Goal: Communication & Community: Answer question/provide support

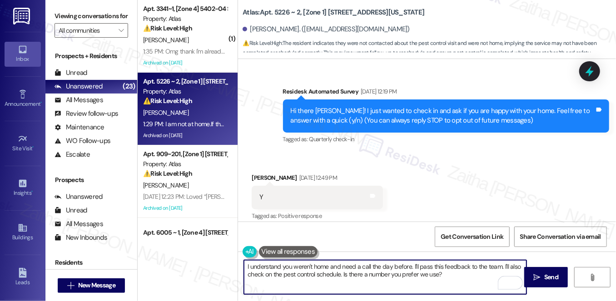
scroll to position [5346, 0]
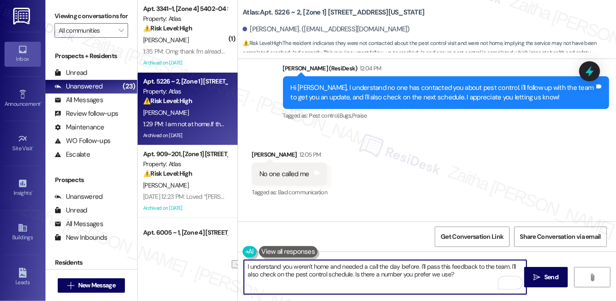
drag, startPoint x: 353, startPoint y: 272, endPoint x: 470, endPoint y: 274, distance: 116.7
click at [470, 274] on textarea "I understand you weren't home and needed a call the day before. I'll pass this …" at bounding box center [385, 277] width 282 height 34
type textarea "I understand you weren't home and needed a call the day before. I'll pass this …"
click at [549, 275] on span "Send" at bounding box center [551, 277] width 14 height 10
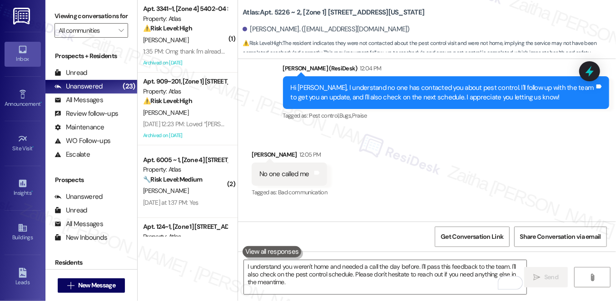
scroll to position [5346, 0]
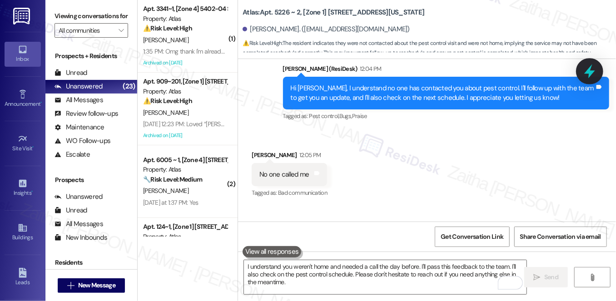
click at [588, 76] on icon at bounding box center [588, 71] width 15 height 15
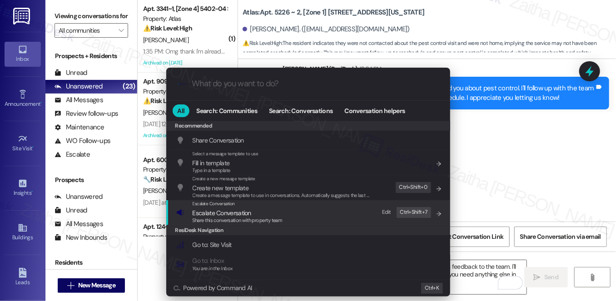
click at [209, 217] on div "Share this conversation with property team" at bounding box center [237, 221] width 90 height 8
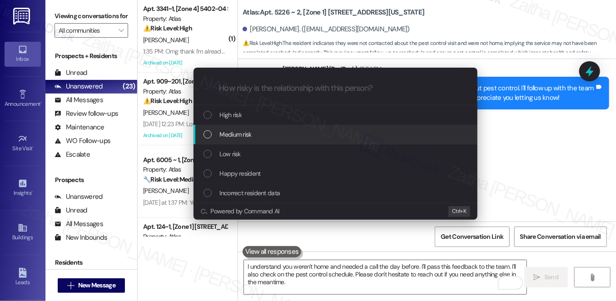
click at [240, 132] on span "Medium risk" at bounding box center [236, 134] width 32 height 10
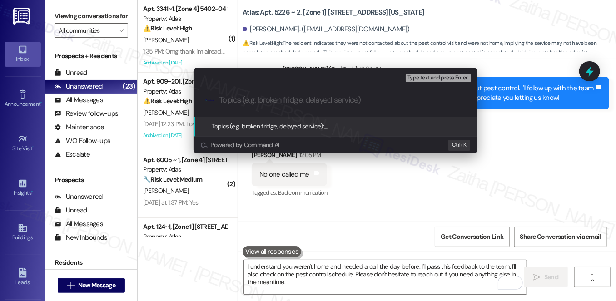
paste input "Pest Control Routine Service"
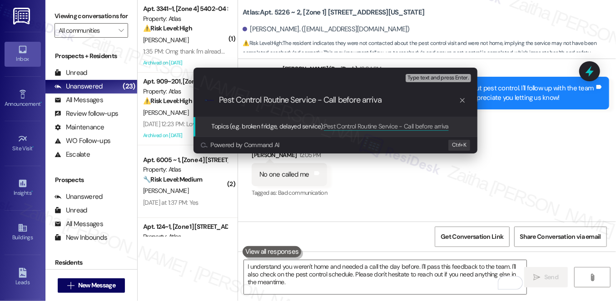
type input "Pest Control Routine Service - Call before arrival"
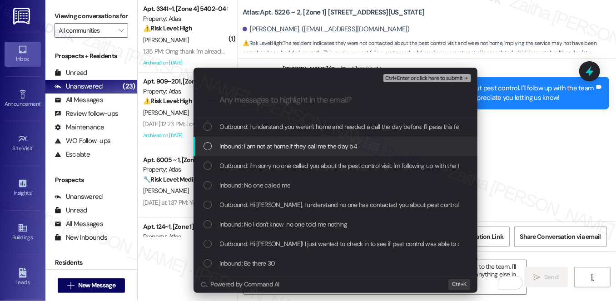
click at [329, 145] on span "Inbound: I am not at home.If they call me the day b4" at bounding box center [289, 146] width 138 height 10
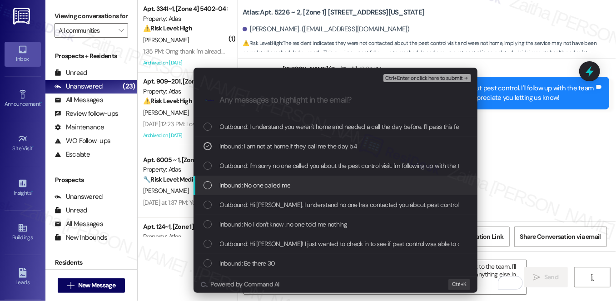
click at [333, 181] on div "Inbound: No one called me" at bounding box center [336, 185] width 266 height 10
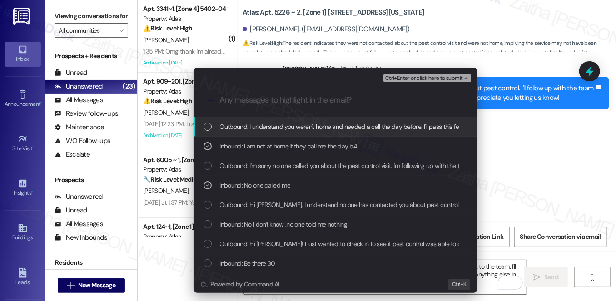
click at [416, 80] on span "Ctrl+Enter or click here to submit" at bounding box center [424, 78] width 78 height 6
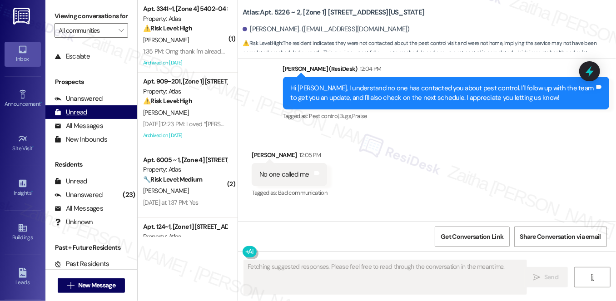
scroll to position [108, 0]
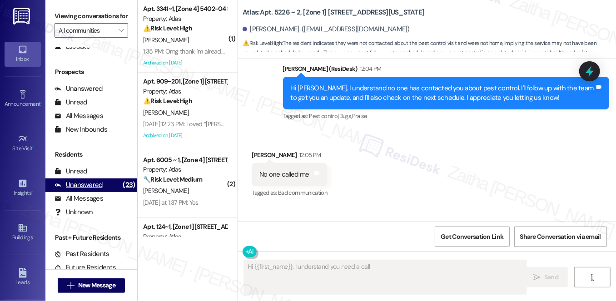
click at [92, 190] on div "Unanswered" at bounding box center [78, 185] width 48 height 10
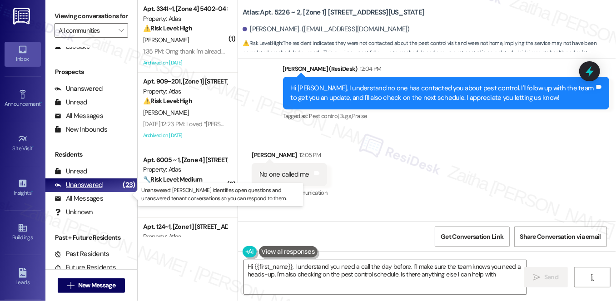
type textarea "Hi {{first_name}}, I understand you need a call the day before. I'll make sure …"
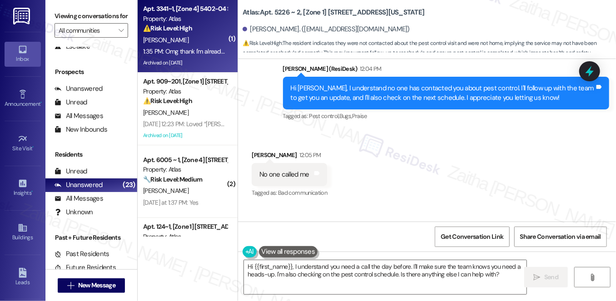
click at [200, 34] on div "G. Rivera" at bounding box center [185, 39] width 86 height 11
type textarea "Fetching suggested responses. Please feel free to read through the conversation…"
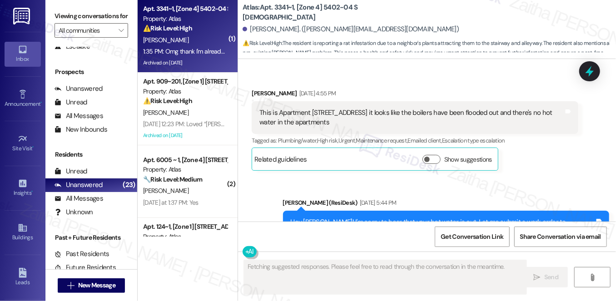
scroll to position [8403, 0]
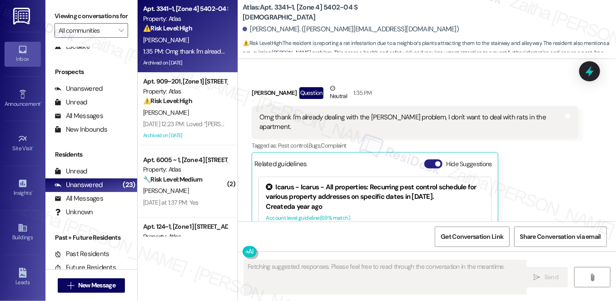
click at [429, 159] on button "Hide Suggestions" at bounding box center [433, 163] width 18 height 9
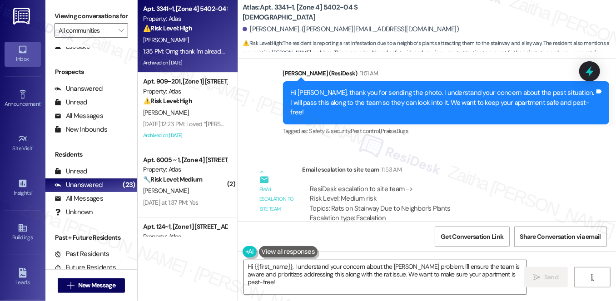
scroll to position [8282, 0]
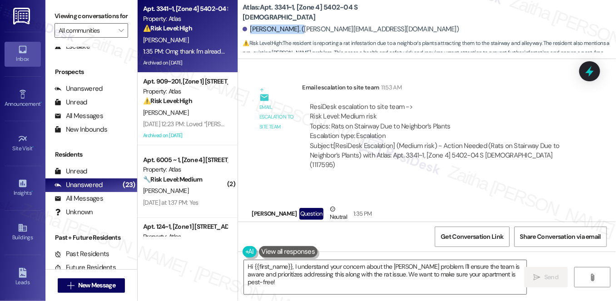
drag, startPoint x: 248, startPoint y: 28, endPoint x: 299, endPoint y: 25, distance: 51.0
click at [299, 25] on div "Gwendolyn Rivera. (gwendolyn_rivera@yahoo.com)" at bounding box center [350, 30] width 216 height 10
copy div "Gwendolyn Rivera"
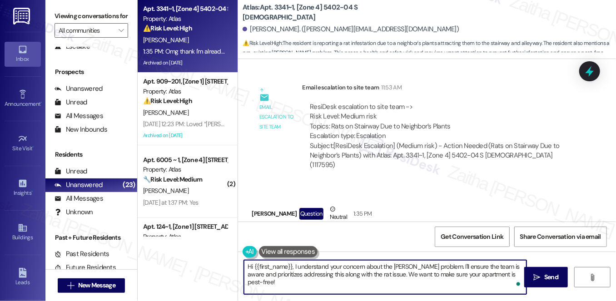
drag, startPoint x: 247, startPoint y: 266, endPoint x: 517, endPoint y: 275, distance: 270.3
click at [517, 275] on textarea "Hi {{first_name}}, I understand your concern about the roach problem. I'll ensu…" at bounding box center [385, 277] width 282 height 34
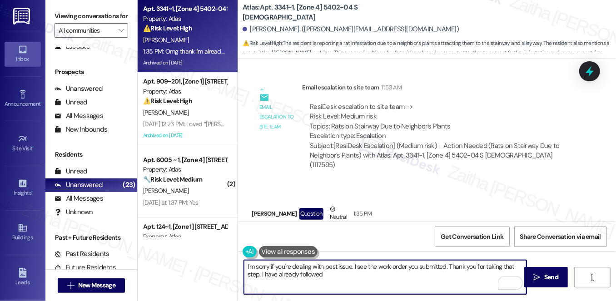
scroll to position [8241, 0]
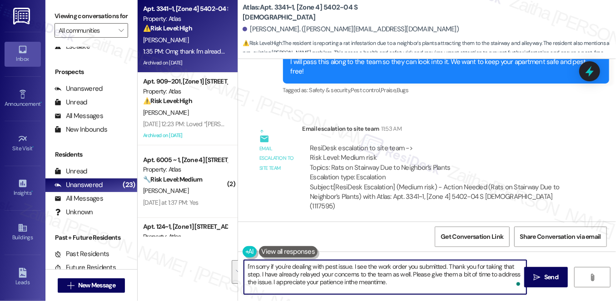
drag, startPoint x: 245, startPoint y: 266, endPoint x: 409, endPoint y: 288, distance: 164.9
click at [409, 288] on textarea "I'm sorry if you're dealing with pest issue. I see the work order you submitted…" at bounding box center [385, 277] width 282 height 34
type textarea "I'm sorry if you're dealing with pest issue. I see the work order you submitted…"
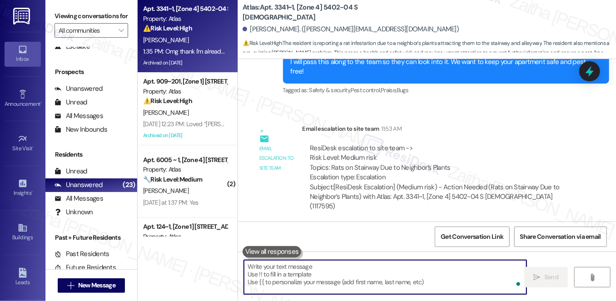
paste textarea "I’m sorry you’re experiencing a pest issue. I see the work order you submitted—…"
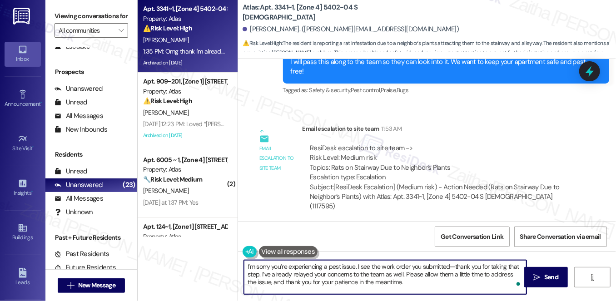
click at [452, 267] on textarea "I’m sorry you’re experiencing a pest issue. I see the work order you submitted—…" at bounding box center [385, 277] width 282 height 34
type textarea "I’m sorry you’re experiencing a pest issue. I see the work order you submitted.…"
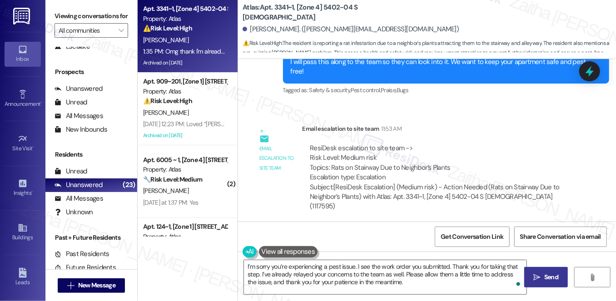
click at [545, 277] on span "Send" at bounding box center [551, 277] width 14 height 10
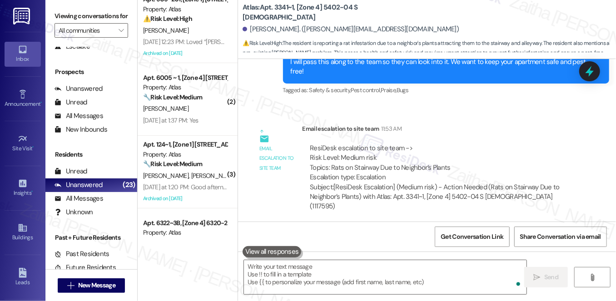
scroll to position [8282, 0]
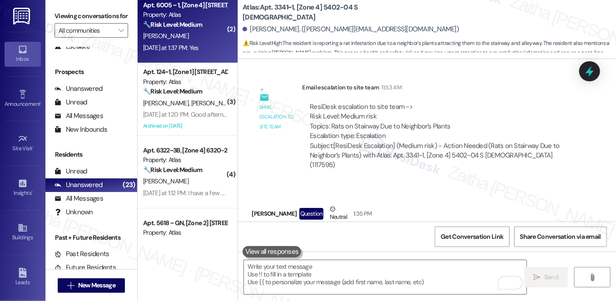
click at [212, 37] on div "S. Jones" at bounding box center [185, 35] width 86 height 11
type textarea "Fetching suggested responses. Please feel free to read through the conversation…"
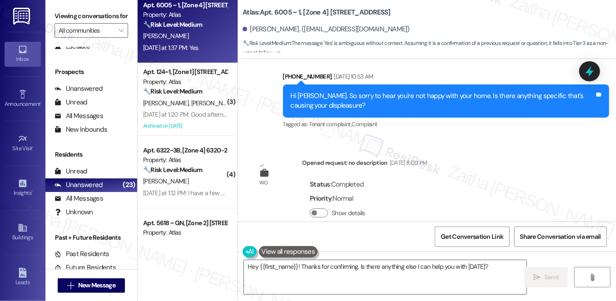
scroll to position [788, 0]
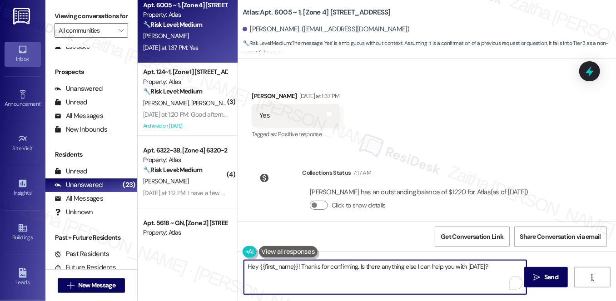
click at [256, 265] on textarea "Hey {{first_name}}! Thanks for confirming. Is there anything else I can help yo…" at bounding box center [385, 277] width 282 height 34
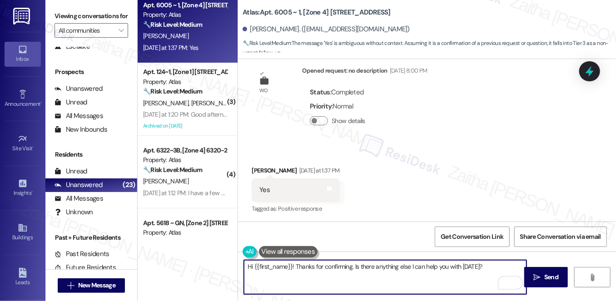
scroll to position [664, 0]
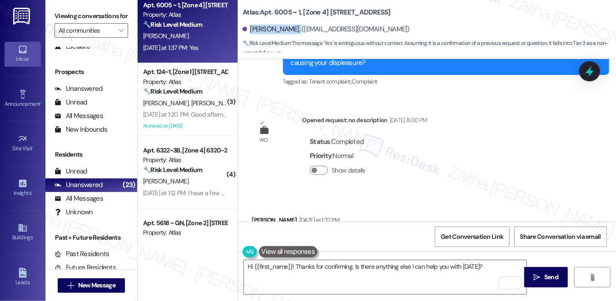
drag, startPoint x: 249, startPoint y: 25, endPoint x: 291, endPoint y: 24, distance: 41.8
click at [291, 24] on div "Shirley A Jones. (sjones6114@gmail.com)" at bounding box center [428, 29] width 373 height 18
copy div "Shirley A Jones"
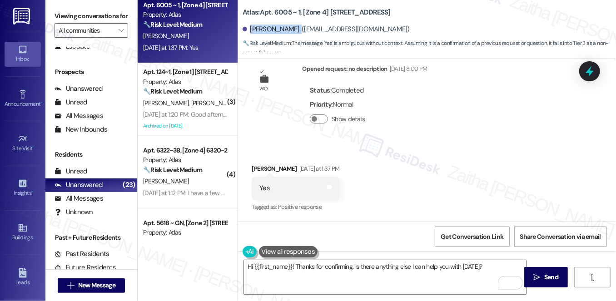
scroll to position [788, 0]
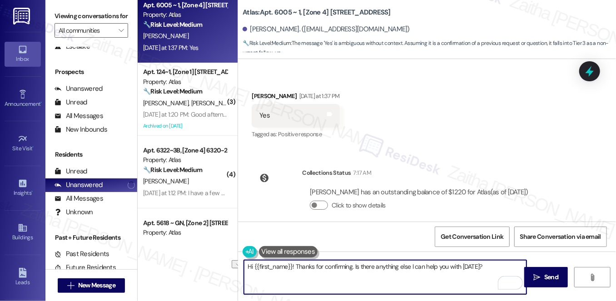
drag, startPoint x: 351, startPoint y: 263, endPoint x: 481, endPoint y: 263, distance: 129.8
click at [481, 263] on textarea "Hi {{first_name}}! Thanks for confirming. Is there anything else I can help you…" at bounding box center [385, 277] width 282 height 34
paste textarea "I'm happy the work order was completed to your satisfaction! We'd also love to …"
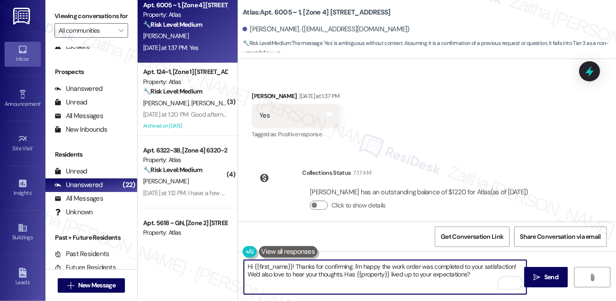
type textarea "Hi {{first_name}}! Thanks for confirming. I'm happy the work order was complete…"
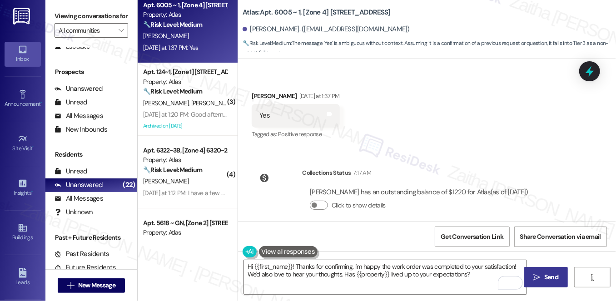
click at [546, 276] on span "Send" at bounding box center [551, 277] width 14 height 10
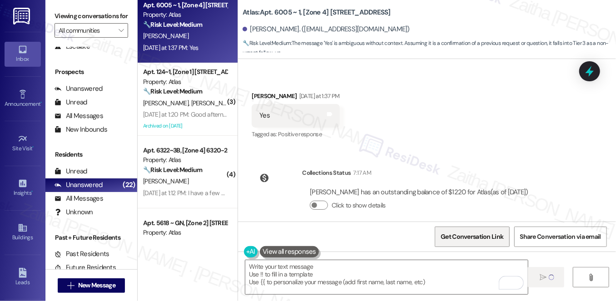
click at [488, 239] on span "Get Conversation Link" at bounding box center [471, 237] width 63 height 10
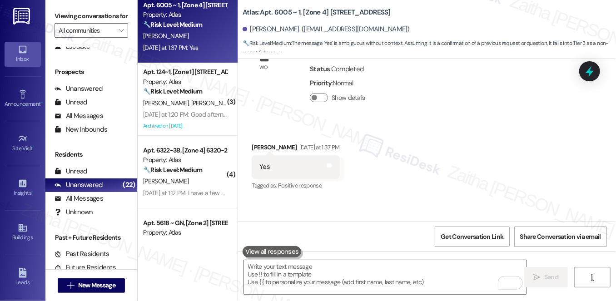
scroll to position [704, 0]
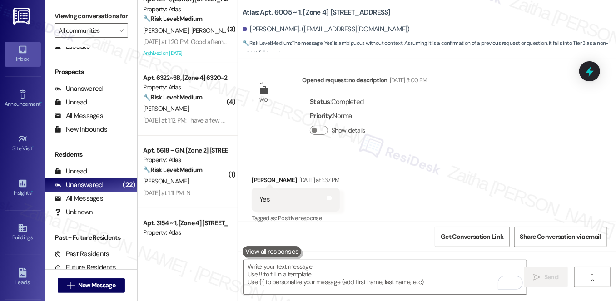
drag, startPoint x: 592, startPoint y: 74, endPoint x: 571, endPoint y: 78, distance: 21.6
click at [592, 75] on icon at bounding box center [589, 71] width 12 height 12
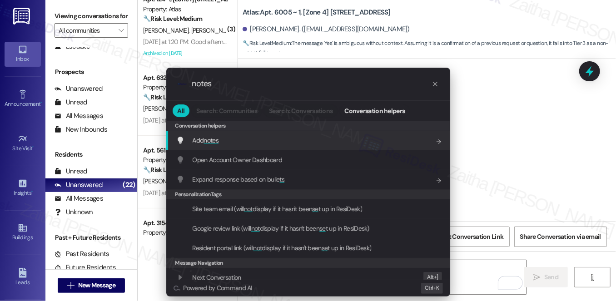
type input "notes"
click at [207, 138] on span "notes" at bounding box center [210, 140] width 15 height 8
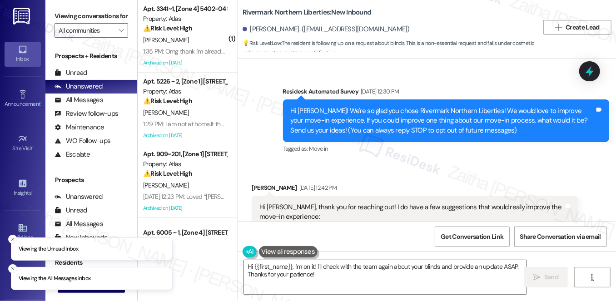
scroll to position [4776, 0]
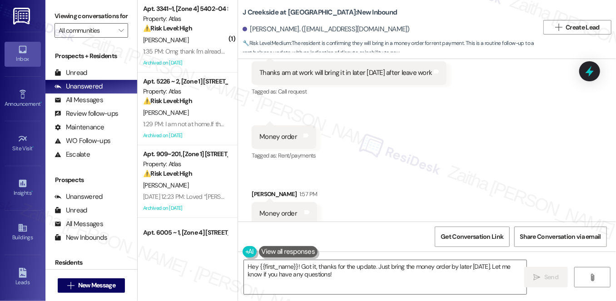
scroll to position [813, 0]
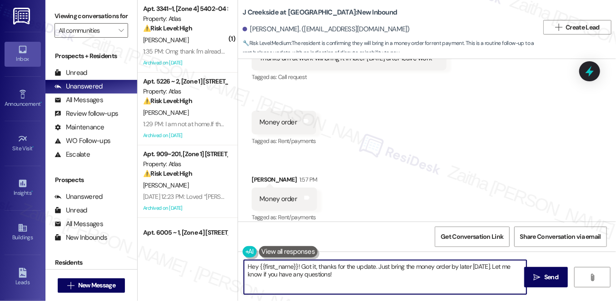
drag, startPoint x: 298, startPoint y: 266, endPoint x: 235, endPoint y: 266, distance: 63.1
click at [235, 266] on div "( 1 ) Apt. 3341~1, [Zone 4] 5402-04 S Christiana Property: Atlas ⚠️ Risk Level:…" at bounding box center [377, 150] width 478 height 301
click at [327, 265] on textarea "Got it, thanks for the update. Just bring the money order by later today. Let m…" at bounding box center [385, 277] width 282 height 34
type textarea "Got it, thanks for the update. I understand you'll bring the money order by lat…"
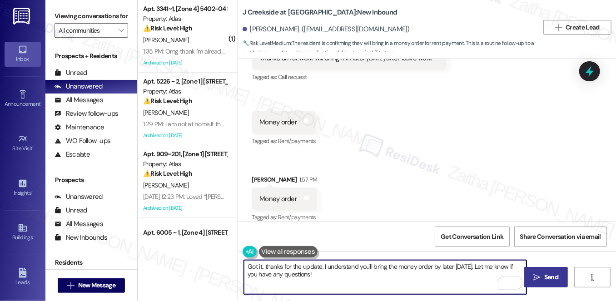
click at [552, 281] on span "Send" at bounding box center [551, 277] width 14 height 10
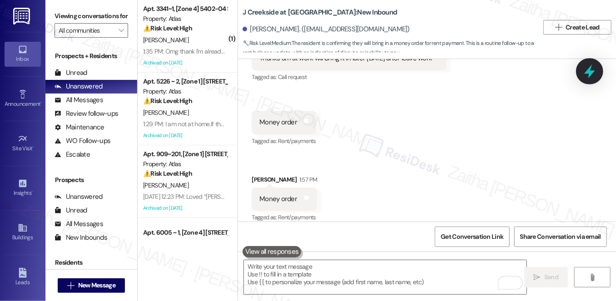
click at [587, 79] on icon at bounding box center [588, 71] width 15 height 15
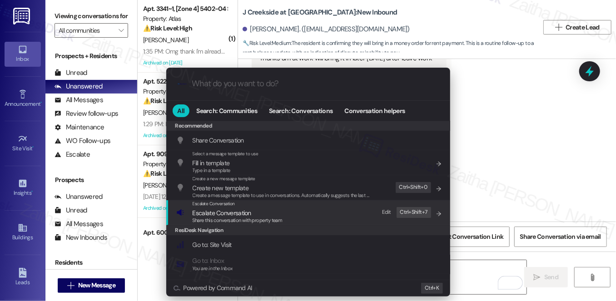
click at [222, 211] on span "Escalate Conversation" at bounding box center [221, 213] width 59 height 8
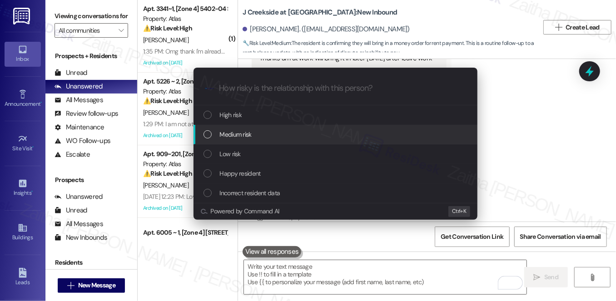
click at [250, 134] on span "Medium risk" at bounding box center [236, 134] width 32 height 10
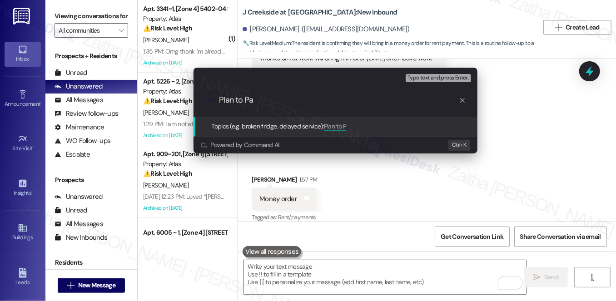
type input "Plan to Pay"
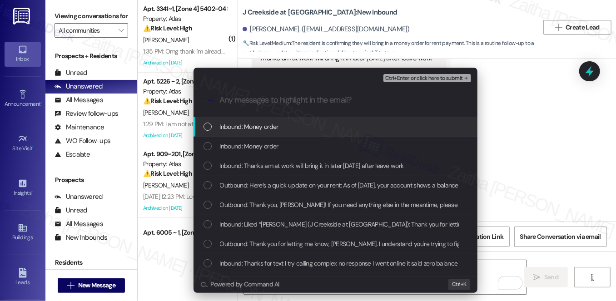
click at [251, 134] on div "Inbound: Money order" at bounding box center [335, 127] width 284 height 20
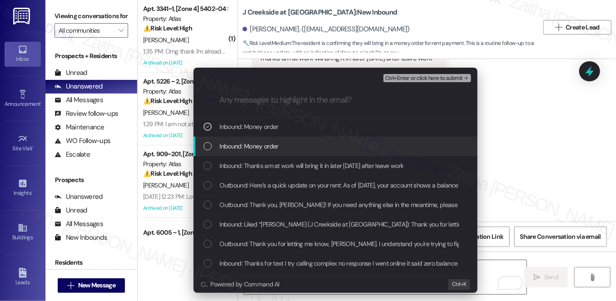
click at [256, 147] on span "Inbound: Money order" at bounding box center [249, 146] width 59 height 10
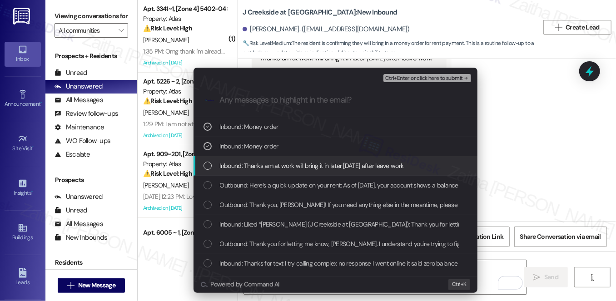
click at [264, 171] on div "Inbound: Thanks am at work will bring it in later today after leave work" at bounding box center [335, 166] width 284 height 20
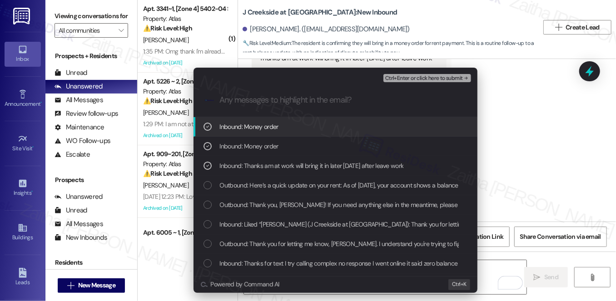
click at [424, 77] on span "Ctrl+Enter or click here to submit" at bounding box center [424, 78] width 78 height 6
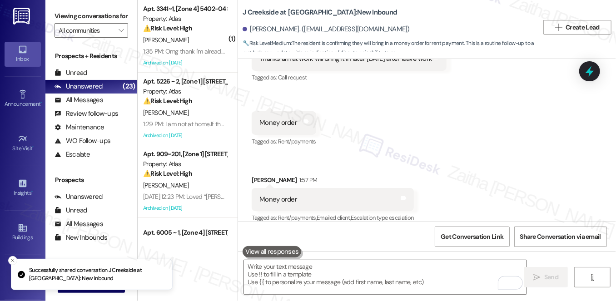
scroll to position [900, 0]
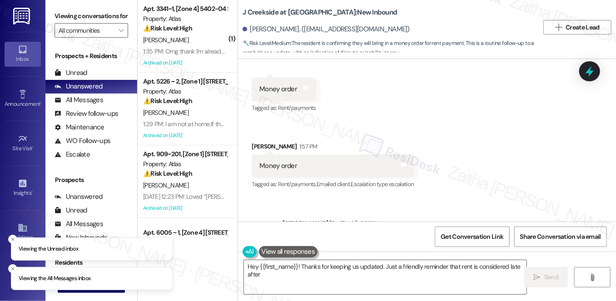
scroll to position [1012, 0]
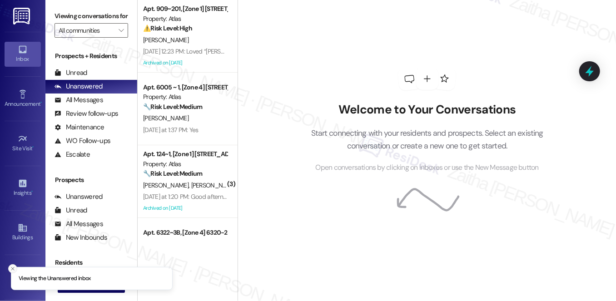
click at [11, 270] on icon "Close toast" at bounding box center [12, 268] width 5 height 5
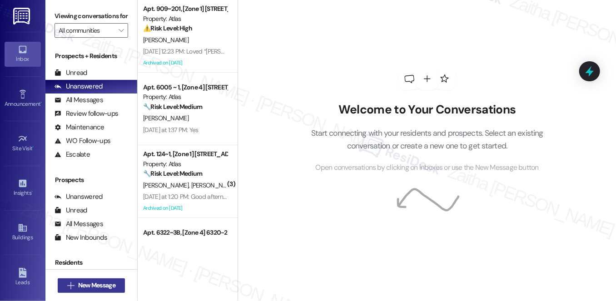
click at [78, 290] on button " New Message" at bounding box center [91, 285] width 67 height 15
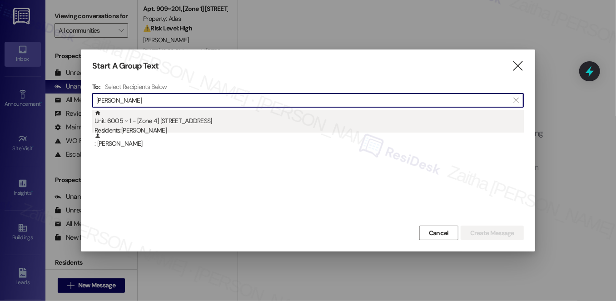
type input "[PERSON_NAME]"
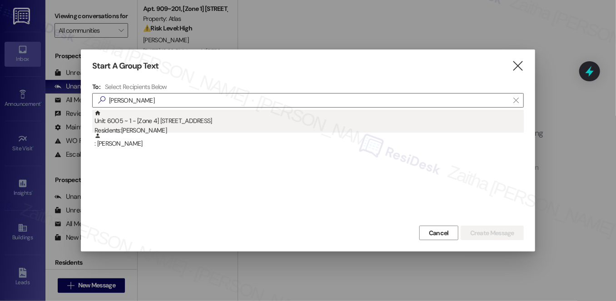
click at [152, 126] on div "Residents: Shirley A Jones" at bounding box center [308, 131] width 429 height 10
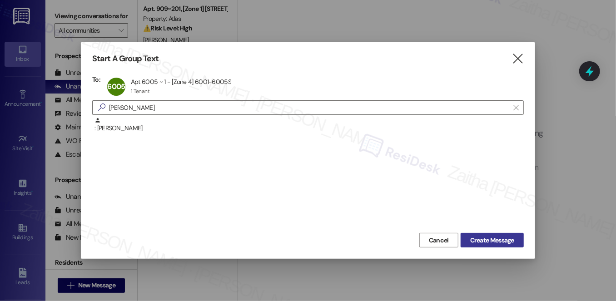
click at [481, 239] on span "Create Message" at bounding box center [492, 241] width 44 height 10
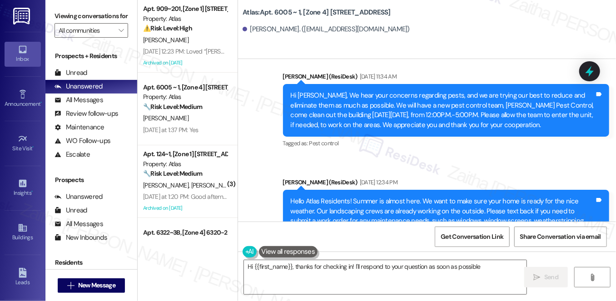
type textarea "Hi {{first_name}}, thanks for checking in! I'll respond to your question as soo…"
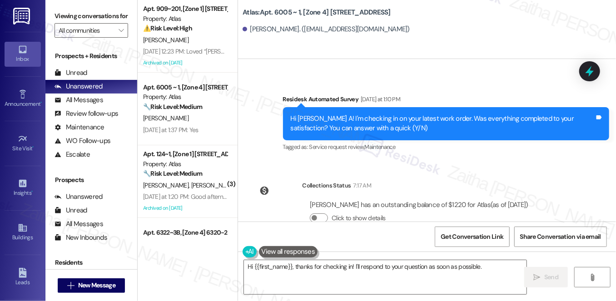
scroll to position [1419, 0]
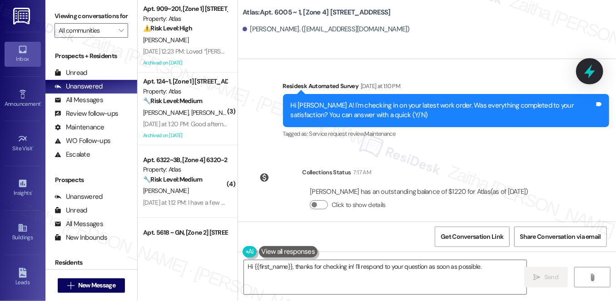
click at [583, 72] on icon at bounding box center [588, 71] width 15 height 15
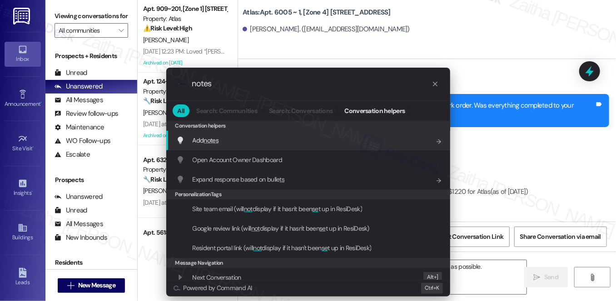
type input "notes"
click at [215, 139] on span "notes" at bounding box center [210, 140] width 15 height 8
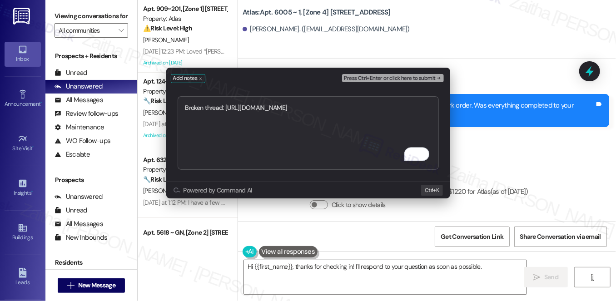
type textarea "Broken thread: https://www.theresidesk.com/text/insights-conversations/1114949/…"
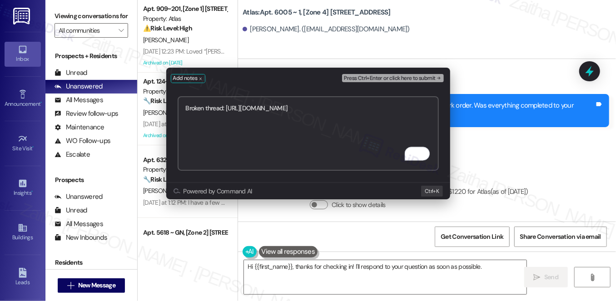
click at [367, 77] on span "Press Ctrl+Enter or click here to submit" at bounding box center [389, 78] width 91 height 6
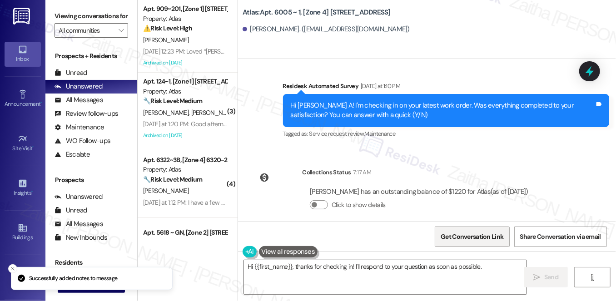
click at [462, 237] on span "Get Conversation Link" at bounding box center [471, 237] width 63 height 10
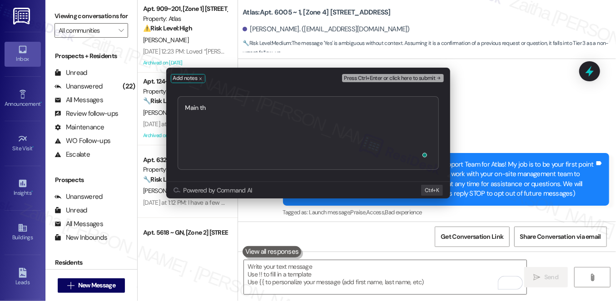
scroll to position [704, 0]
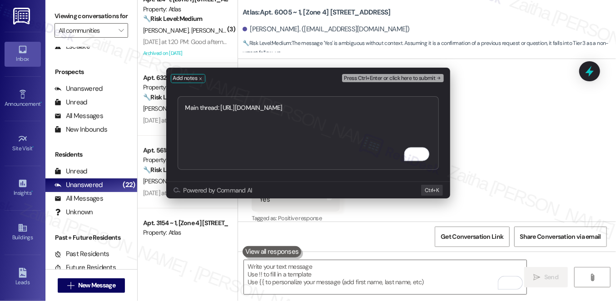
type textarea "Main thread: https://www.theresidesk.com/text/insights-conversations/1114979/sh…"
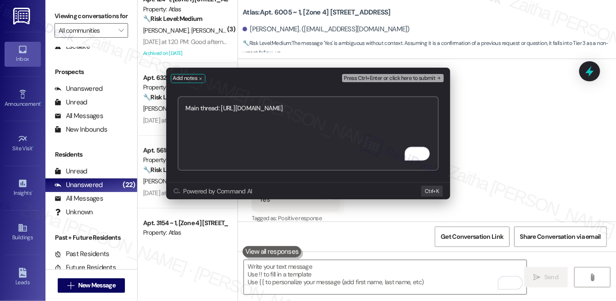
click at [388, 76] on span "Press Ctrl+Enter or click here to submit" at bounding box center [389, 78] width 91 height 6
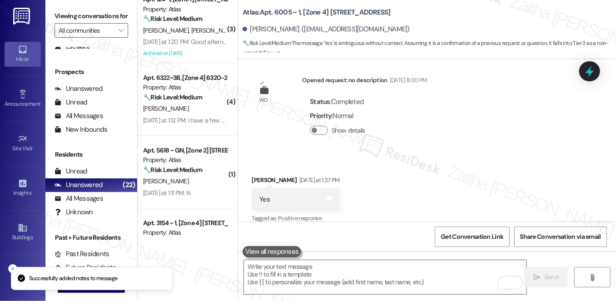
scroll to position [0, 0]
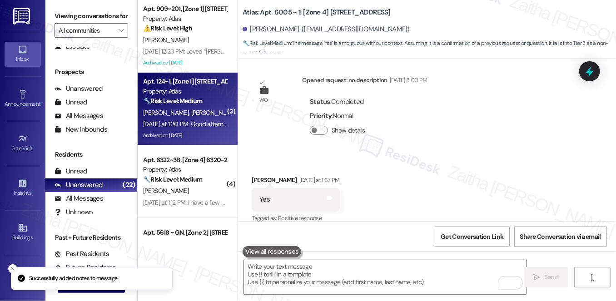
click at [192, 112] on span "J. Wallington" at bounding box center [213, 112] width 45 height 8
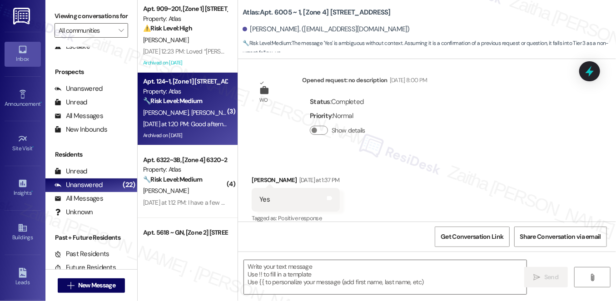
type textarea "Fetching suggested responses. Please feel free to read through the conversation…"
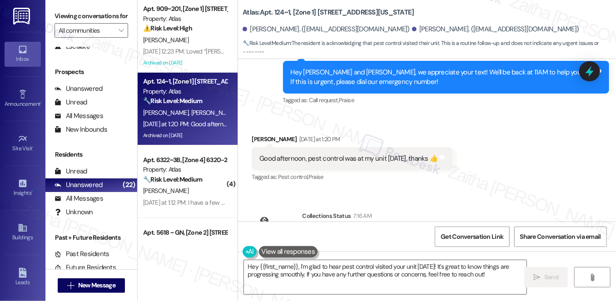
scroll to position [3450, 0]
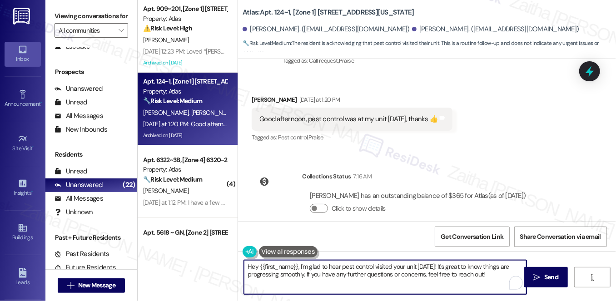
click at [255, 265] on textarea "Hey {{first_name}}, I'm glad to hear pest control visited your unit yesterday! …" at bounding box center [385, 277] width 282 height 34
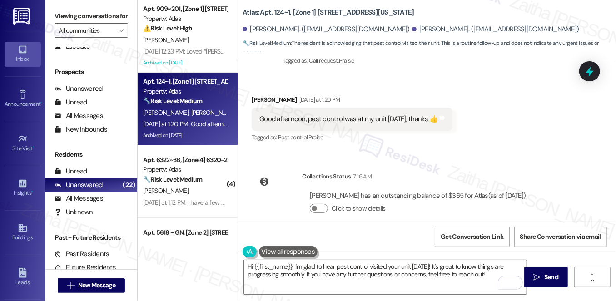
click at [258, 95] on div "James Wallington Yesterday at 1:20 PM" at bounding box center [351, 101] width 201 height 13
copy div "James"
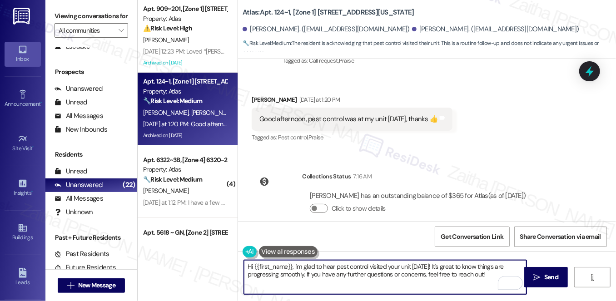
click at [275, 269] on textarea "Hi {{first_name}}, I'm glad to hear pest control visited your unit yesterday! I…" at bounding box center [385, 277] width 282 height 34
paste textarea "James"
type textarea "Hi James, I'm glad to hear pest control visited your unit yesterday! It's great…"
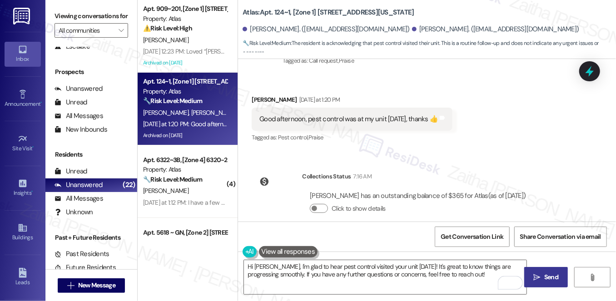
click at [557, 276] on span "Send" at bounding box center [551, 277] width 14 height 10
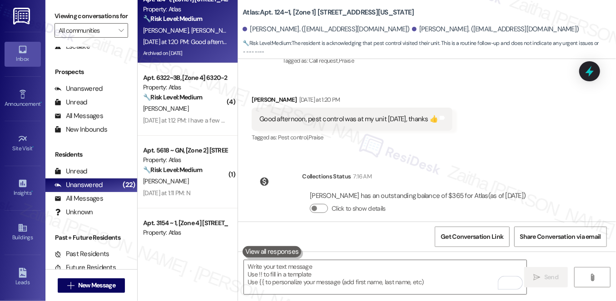
scroll to position [3367, 0]
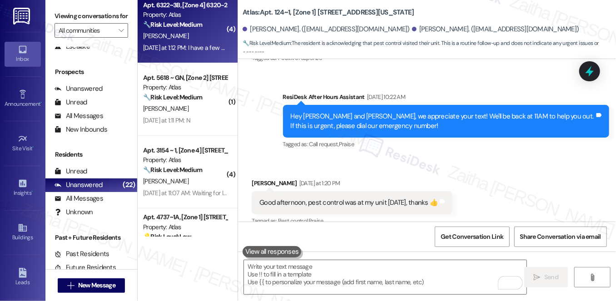
click at [211, 39] on div "[PERSON_NAME]" at bounding box center [185, 35] width 86 height 11
type textarea "Fetching suggested responses. Please feel free to read through the conversation…"
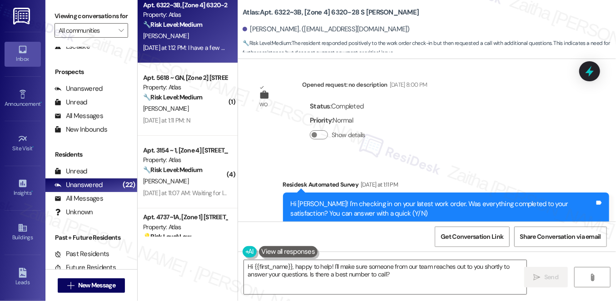
scroll to position [4181, 0]
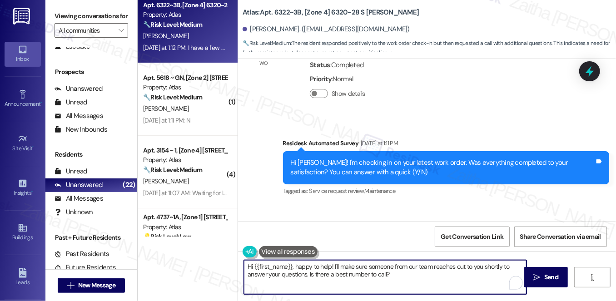
drag, startPoint x: 294, startPoint y: 266, endPoint x: 419, endPoint y: 291, distance: 128.1
click at [419, 291] on textarea "Hi {{first_name}}, happy to help! I'll make sure someone from our team reaches …" at bounding box center [385, 277] width 282 height 34
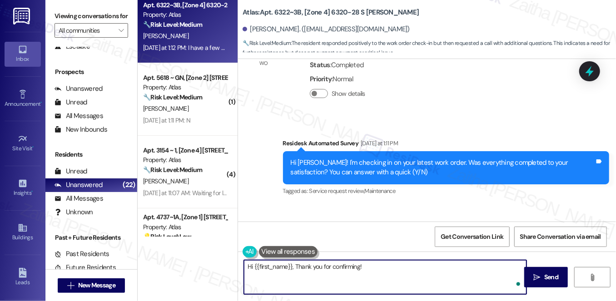
paste textarea "I'm happy the work order was completed to your satisfaction! We'd also love to …"
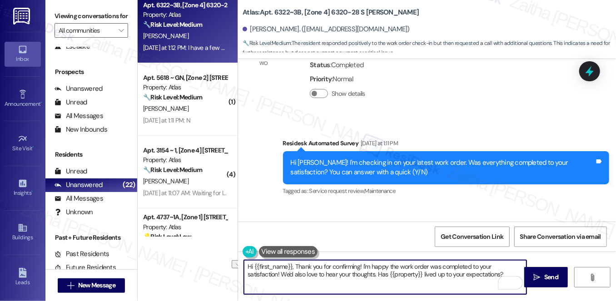
drag, startPoint x: 342, startPoint y: 272, endPoint x: 479, endPoint y: 275, distance: 137.1
click at [479, 275] on textarea "Hi {{first_name}}, Thank you for confirming! I'm happy the work order was compl…" at bounding box center [385, 277] width 282 height 34
drag, startPoint x: 504, startPoint y: 274, endPoint x: 505, endPoint y: 283, distance: 9.1
click at [505, 283] on textarea "Hi {{first_name}}, Thank you for confirming! I'm happy the work order was compl…" at bounding box center [385, 277] width 282 height 34
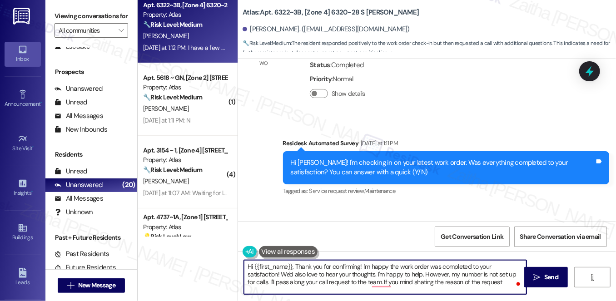
type textarea "Hi {{first_name}}, Thank you for confirming! I'm happy the work order was compl…"
drag, startPoint x: 245, startPoint y: 265, endPoint x: 501, endPoint y: 293, distance: 257.6
click at [501, 294] on textarea "Hi {{first_name}}, Thank you for confirming! I'm happy the work order was compl…" at bounding box center [385, 277] width 282 height 34
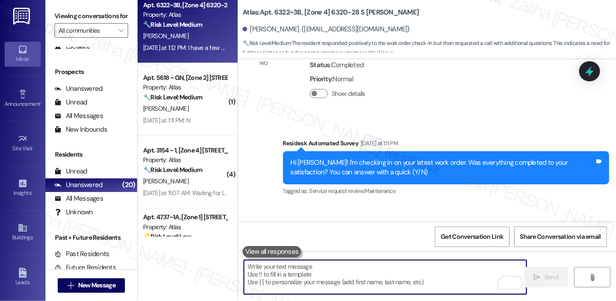
click at [296, 264] on textarea "To enrich screen reader interactions, please activate Accessibility in Grammarl…" at bounding box center [385, 277] width 282 height 34
paste textarea "Hi {{first_name}}, thank you for confirming! I’m glad the work order was comple…"
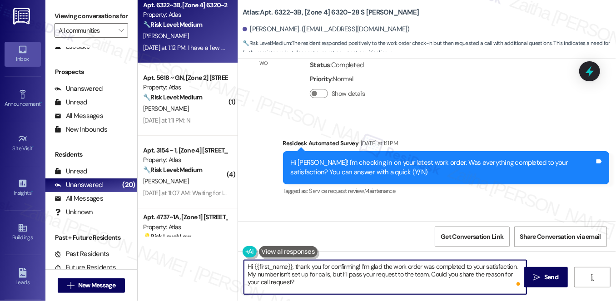
click at [454, 274] on textarea "Hi {{first_name}}, thank you for confirming! I’m glad the work order was comple…" at bounding box center [385, 277] width 282 height 34
type textarea "Hi {{first_name}}, thank you for confirming! I’m glad the work order was comple…"
click at [548, 276] on span "Send" at bounding box center [551, 277] width 14 height 10
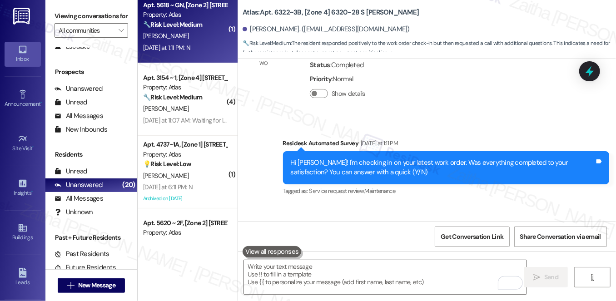
click at [207, 40] on div "[PERSON_NAME]" at bounding box center [185, 35] width 86 height 11
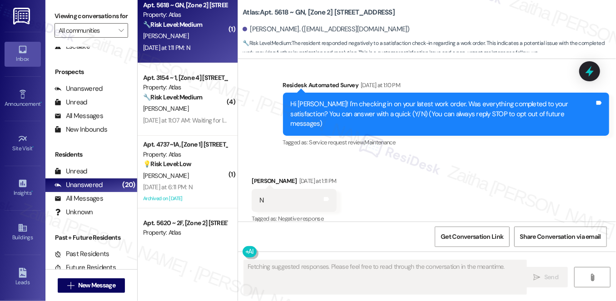
scroll to position [179, 0]
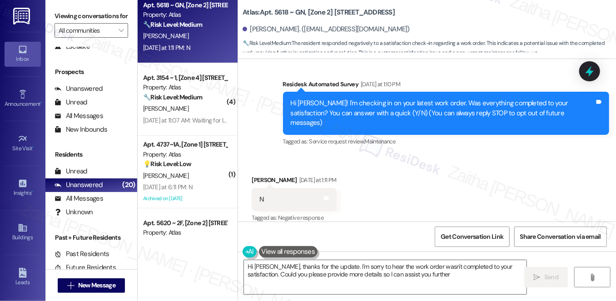
type textarea "Hi Adam, thanks for the update. I'm sorry to hear the work order wasn't complet…"
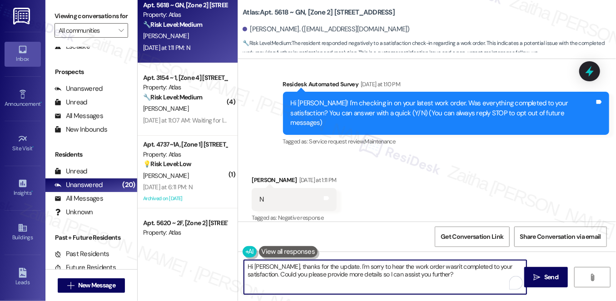
click at [434, 272] on textarea "Hi Adam, thanks for the update. I'm sorry to hear the work order wasn't complet…" at bounding box center [385, 277] width 282 height 34
click at [551, 276] on span "Send" at bounding box center [551, 277] width 14 height 10
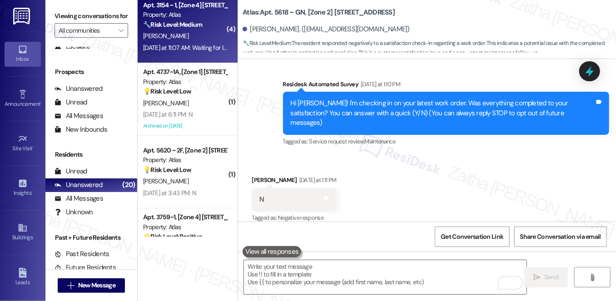
click at [197, 33] on div "J. Mcclendon" at bounding box center [185, 35] width 86 height 11
type textarea "Fetching suggested responses. Please feel free to read through the conversation…"
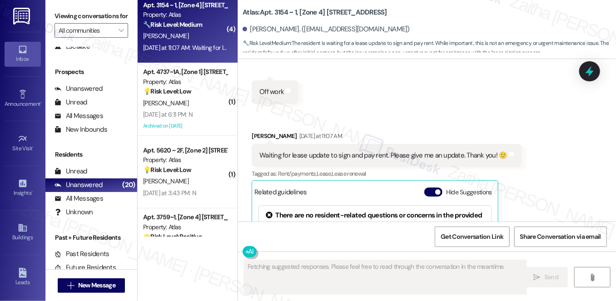
scroll to position [1936, 0]
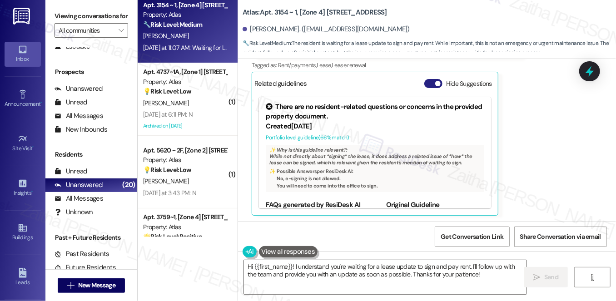
click at [425, 85] on button "Hide Suggestions" at bounding box center [433, 83] width 18 height 9
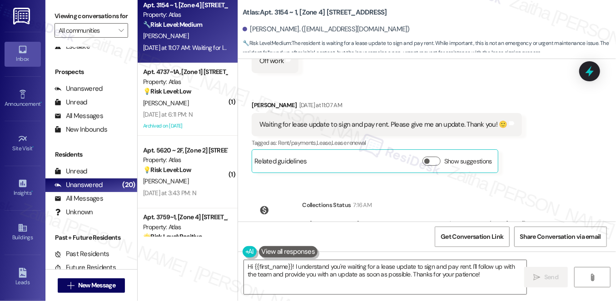
scroll to position [1899, 0]
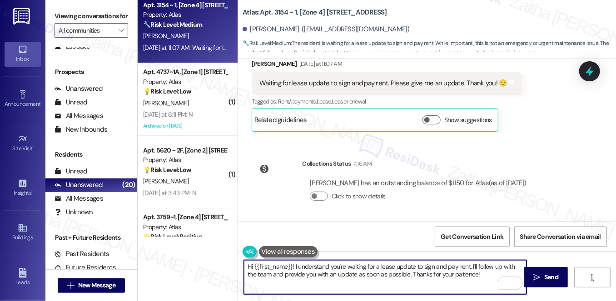
drag, startPoint x: 262, startPoint y: 274, endPoint x: 396, endPoint y: 274, distance: 133.5
click at [396, 274] on textarea "Hi {{first_name}}! I understand you're waiting for a lease update to sign and p…" at bounding box center [385, 277] width 282 height 34
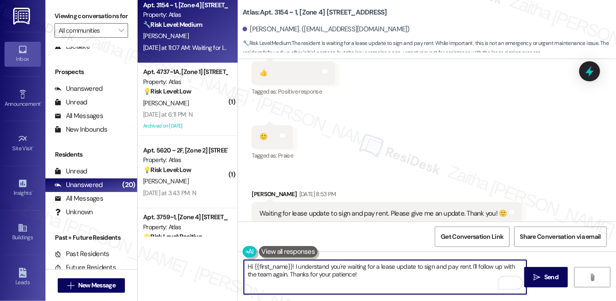
scroll to position [1404, 0]
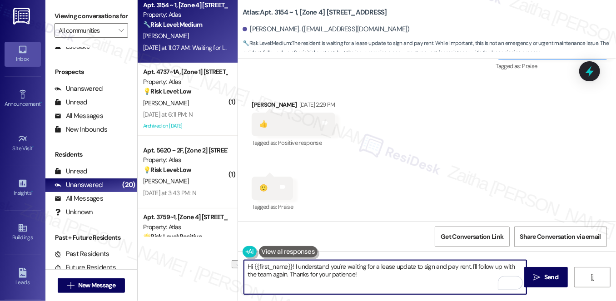
drag, startPoint x: 279, startPoint y: 274, endPoint x: 375, endPoint y: 275, distance: 96.2
click at [374, 276] on textarea "Hi {{first_name}}! I understand you're waiting for a lease update to sign and p…" at bounding box center [385, 277] width 282 height 34
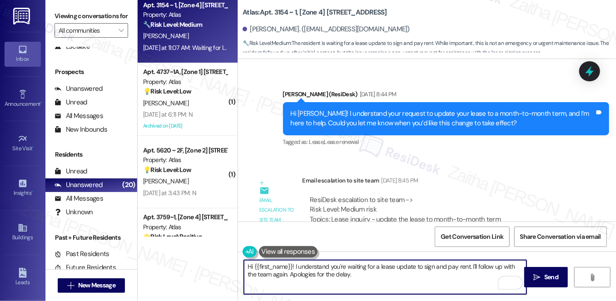
scroll to position [537, 0]
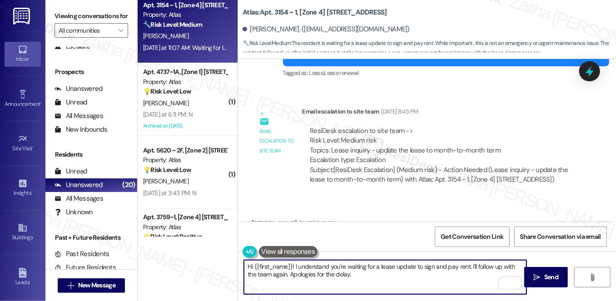
click at [291, 274] on textarea "Hi {{first_name}}! I understand you're waiting for a lease update to sign and p…" at bounding box center [385, 277] width 282 height 34
click at [358, 275] on textarea "Hi {{first_name}}! I understand you're waiting for a lease update to sign and p…" at bounding box center [385, 277] width 282 height 34
type textarea "Hi {{first_name}}! I understand you're waiting for a lease update to sign and p…"
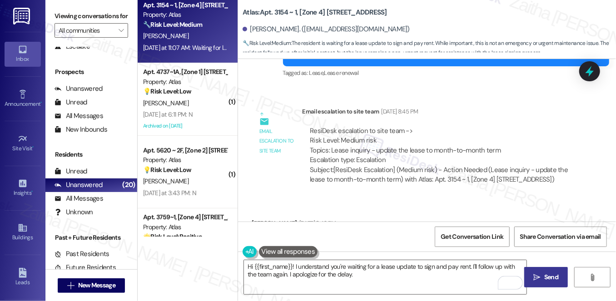
click at [542, 275] on span "Send" at bounding box center [551, 277] width 18 height 10
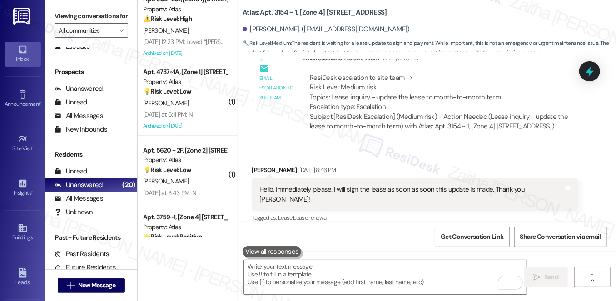
scroll to position [577, 0]
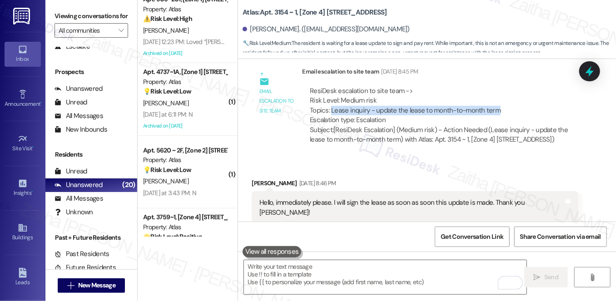
drag, startPoint x: 330, startPoint y: 109, endPoint x: 519, endPoint y: 108, distance: 189.7
click at [520, 108] on div "ResiDesk escalation to site team -> Risk Level: Medium risk Topics: Lease inqui…" at bounding box center [440, 105] width 260 height 39
copy div "Lease inquiry - update the lease to month-to-month term"
click at [513, 181] on div "Received via SMS Jacqueline Mcclendon Aug 20, 2025 at 8:46 PM Hello, immediatel…" at bounding box center [427, 213] width 378 height 110
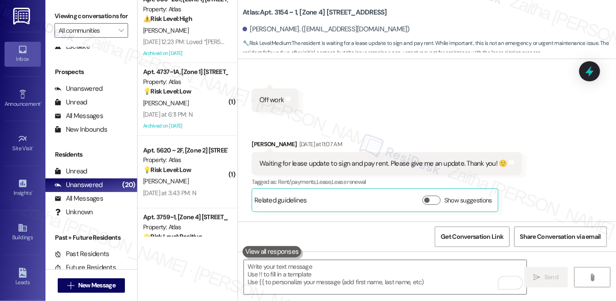
scroll to position [1972, 0]
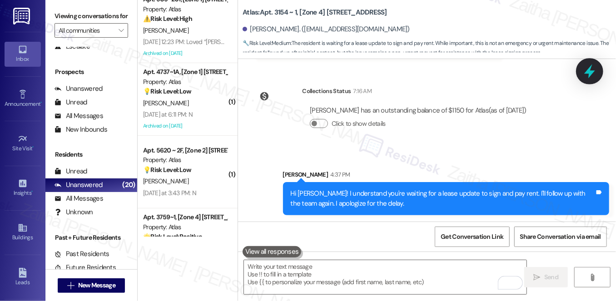
click at [585, 76] on icon at bounding box center [588, 71] width 15 height 15
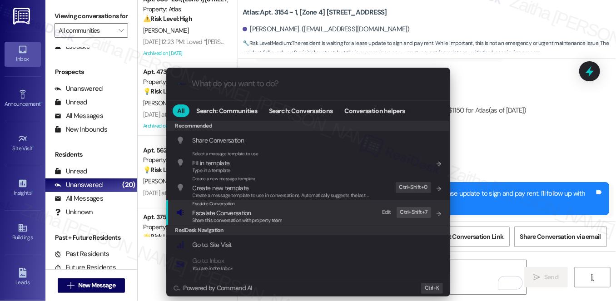
click at [229, 216] on span "Escalate Conversation" at bounding box center [221, 213] width 59 height 8
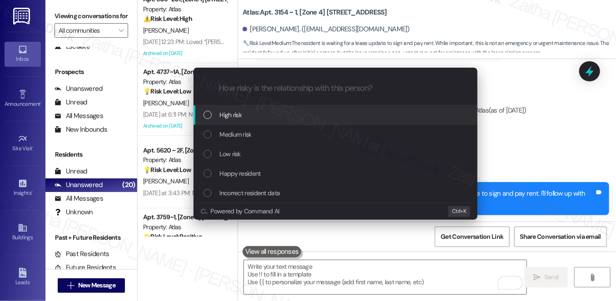
click at [252, 113] on div "High risk" at bounding box center [336, 115] width 266 height 10
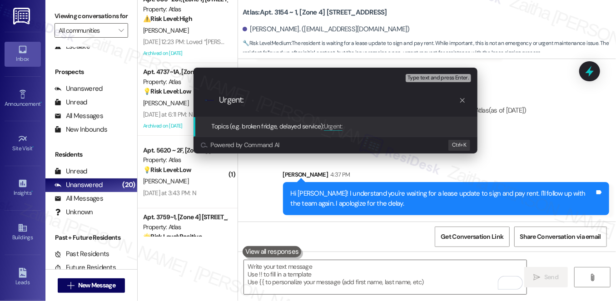
paste input "Lease inquiry - update the lease to month-to-month term"
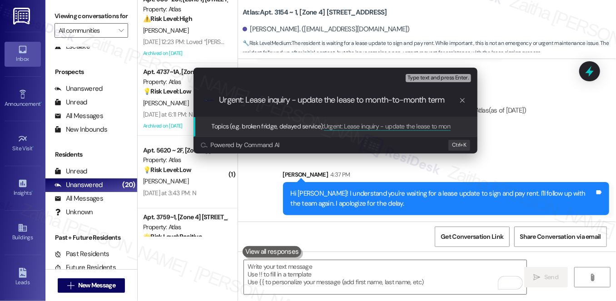
click at [245, 102] on input "Urgent: Lease inquiry - update the lease to month-to-month term" at bounding box center [338, 100] width 239 height 10
click at [240, 98] on input "Urgent: Lease inquiry - update the lease to month-to-month term" at bounding box center [338, 100] width 239 height 10
type input "Urgent Follow Up: Lease inquiry - update the lease to month-to-month term"
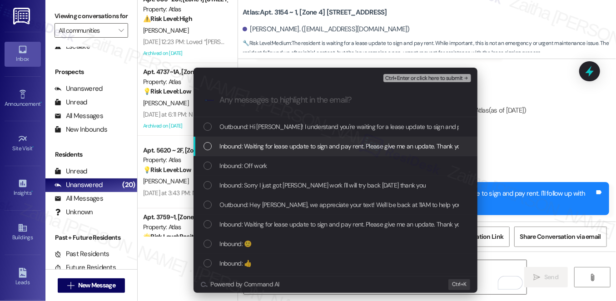
click at [307, 145] on span "Inbound: Waiting for lease update to sign and pay rent. Please give me an updat…" at bounding box center [347, 146] width 254 height 10
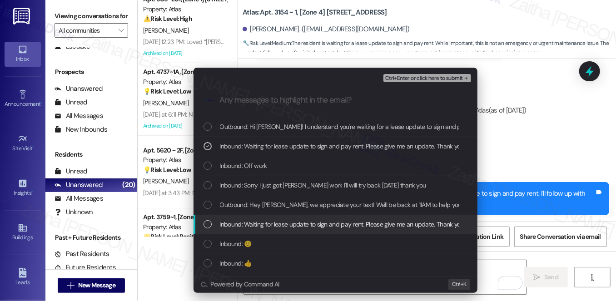
click at [321, 223] on span "Inbound: Waiting for lease update to sign and pay rent. Please give me an updat…" at bounding box center [347, 224] width 254 height 10
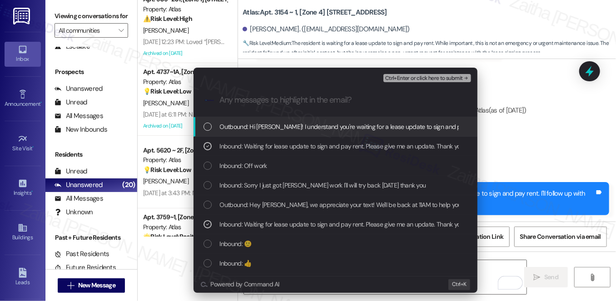
click at [413, 76] on span "Ctrl+Enter or click here to submit" at bounding box center [424, 78] width 78 height 6
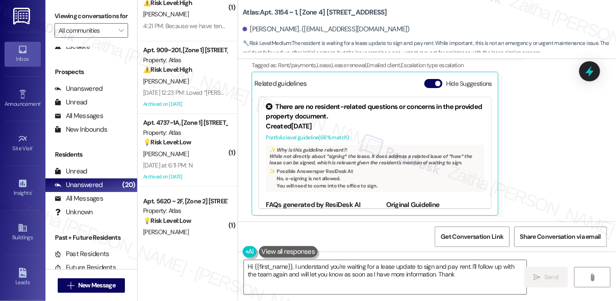
scroll to position [82, 0]
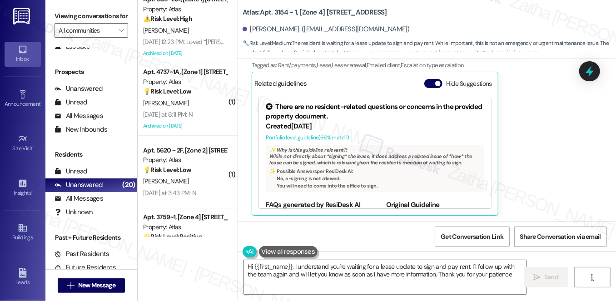
type textarea "Hi {{first_name}}, I understand you're waiting for a lease update to sign and p…"
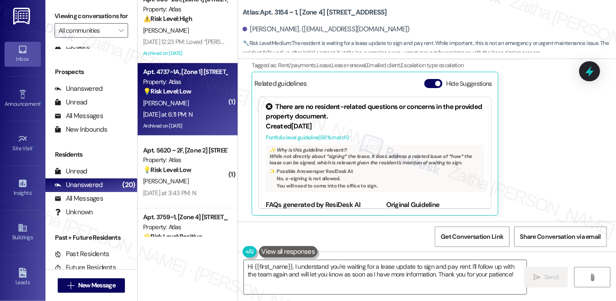
click at [188, 102] on div "L. Wells" at bounding box center [185, 103] width 86 height 11
type textarea "Fetching suggested responses. Please feel free to read through the conversation…"
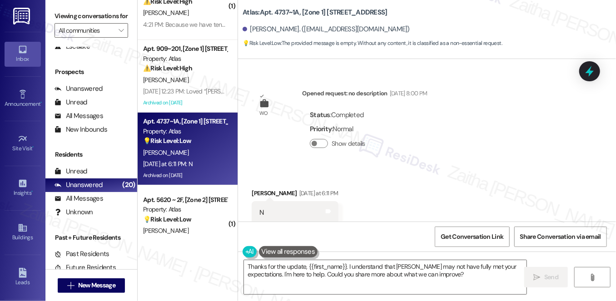
scroll to position [0, 0]
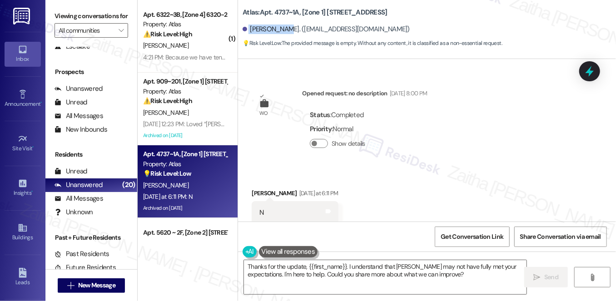
drag, startPoint x: 246, startPoint y: 30, endPoint x: 280, endPoint y: 23, distance: 34.4
click at [280, 23] on div "[PERSON_NAME]. ([EMAIL_ADDRESS][DOMAIN_NAME])" at bounding box center [428, 29] width 373 height 18
copy div "[PERSON_NAME]"
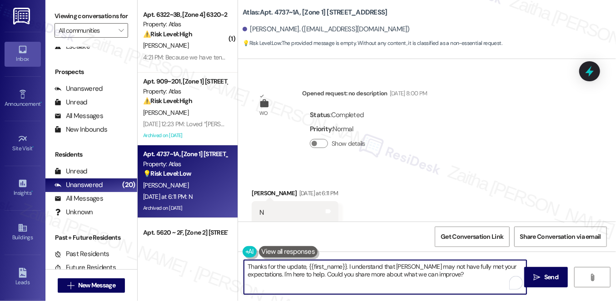
click at [291, 264] on textarea "Thanks for the update, {{first_name}}. I understand that Atlas may not have ful…" at bounding box center [385, 277] width 282 height 34
drag, startPoint x: 360, startPoint y: 262, endPoint x: 474, endPoint y: 277, distance: 115.4
click at [473, 282] on textarea "Thank you for confirming, {{first_name}}. I understand that Atlas may not have …" at bounding box center [385, 277] width 282 height 34
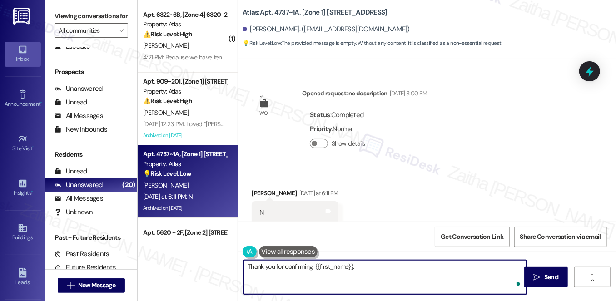
paste textarea "I'm happy the work order was completed to your satisfaction! We'd also love to …"
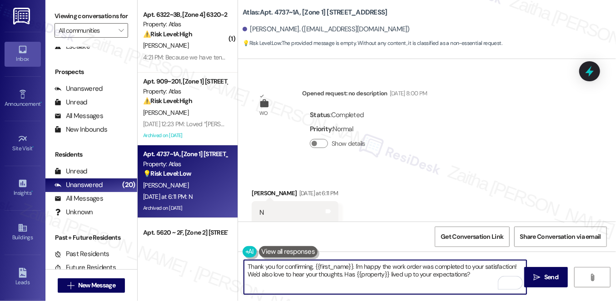
type textarea "Thank you for confirming, {{first_name}}. I'm happy the work order was complete…"
drag, startPoint x: 550, startPoint y: 276, endPoint x: 540, endPoint y: 270, distance: 12.0
click at [550, 276] on span "Send" at bounding box center [551, 277] width 14 height 10
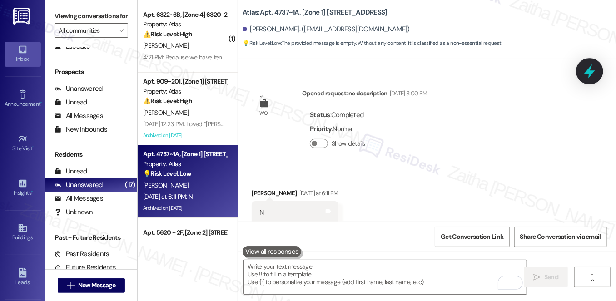
scroll to position [4216, 0]
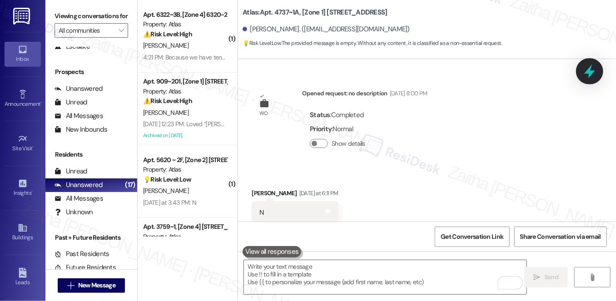
click at [594, 73] on icon at bounding box center [588, 71] width 15 height 15
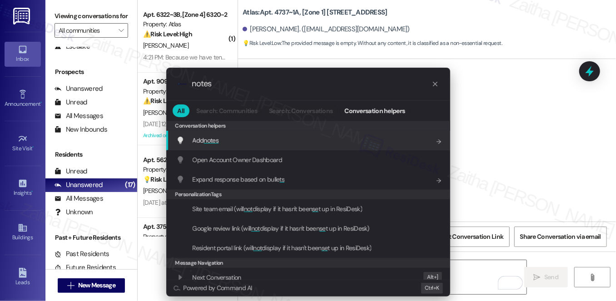
type input "notes"
click at [208, 142] on span "notes" at bounding box center [210, 140] width 15 height 8
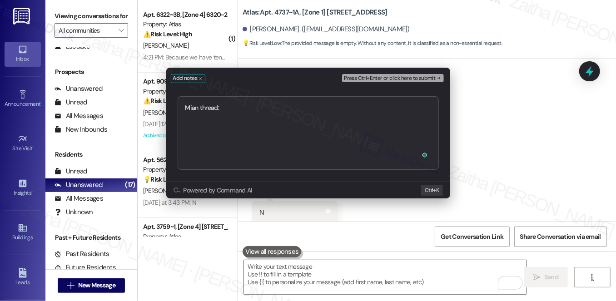
type textarea "Mian thread:"
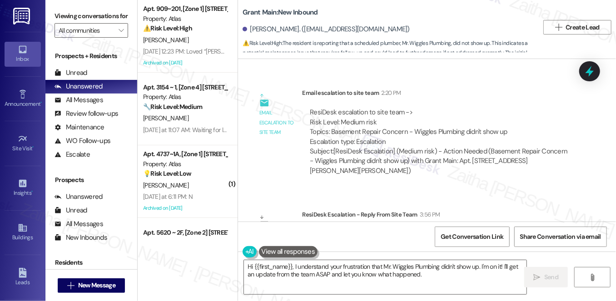
scroll to position [3410, 0]
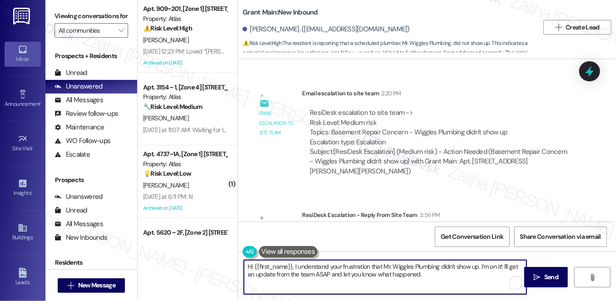
drag, startPoint x: 247, startPoint y: 265, endPoint x: 434, endPoint y: 274, distance: 186.3
click at [434, 274] on textarea "Hi {{first_name}}, I understand your frustration that Mr. Wiggles Plumbing didn…" at bounding box center [385, 277] width 282 height 34
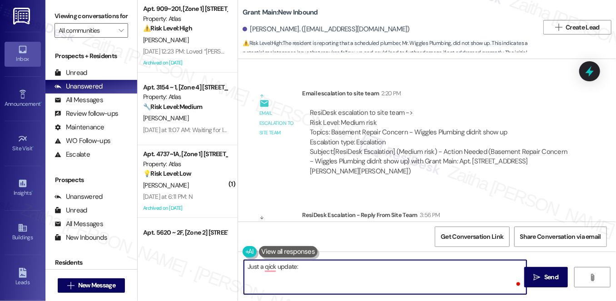
paste textarea "I was informed by our team that they’ve been in communication with you and the …"
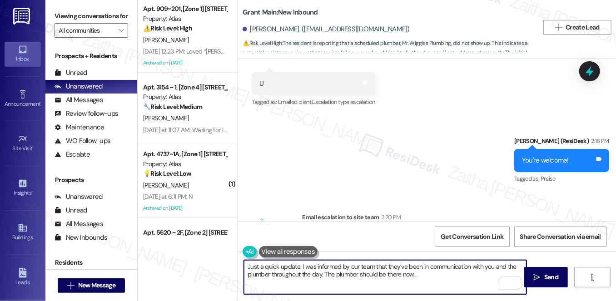
scroll to position [3450, 0]
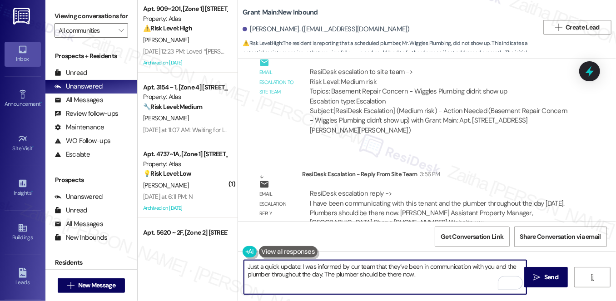
click at [264, 268] on textarea "Just a quick update: I was informed by our team that they’ve been in communicat…" at bounding box center [385, 277] width 282 height 34
type textarea "Just wanted to share a quick update: I was informed by our team that they’ve be…"
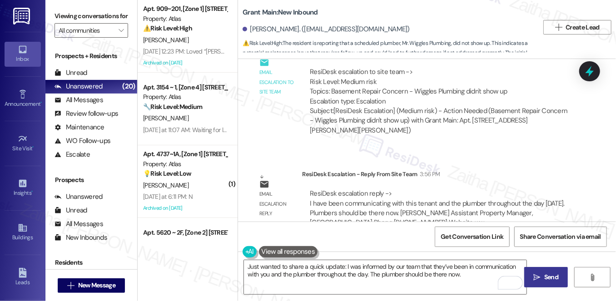
click at [538, 280] on icon "" at bounding box center [536, 277] width 7 height 7
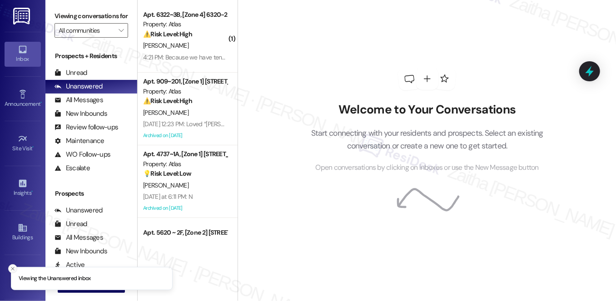
click at [10, 267] on button "Close toast" at bounding box center [12, 268] width 9 height 9
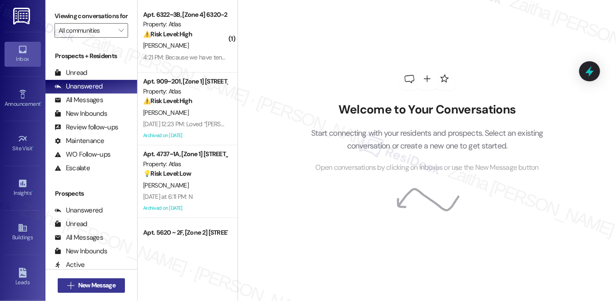
click at [79, 283] on span "New Message" at bounding box center [96, 286] width 37 height 10
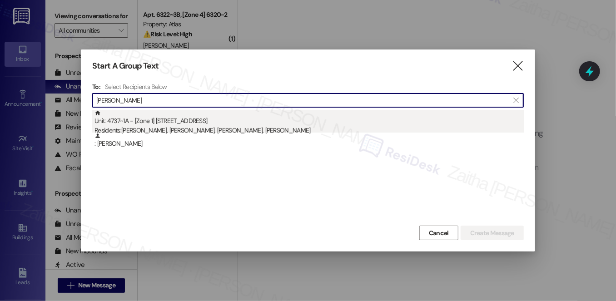
type input "Laura Wells"
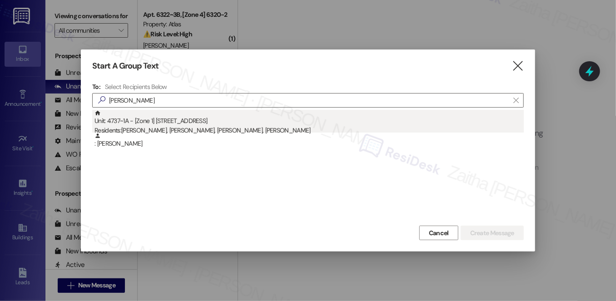
click at [196, 125] on div "Unit: 4737~1A - [Zone 1] 4737-39 S Ingleside Avenue Residents: Geremiah Givens,…" at bounding box center [308, 123] width 429 height 26
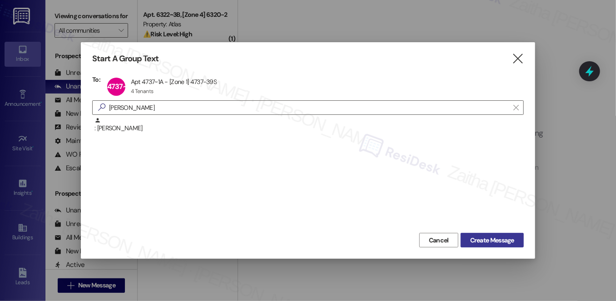
click at [487, 239] on span "Create Message" at bounding box center [492, 241] width 44 height 10
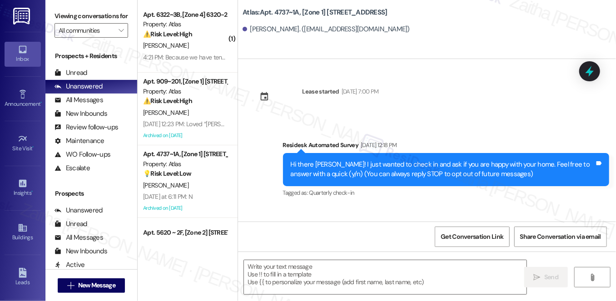
type textarea "Fetching suggested responses. Please feel free to read through the conversation…"
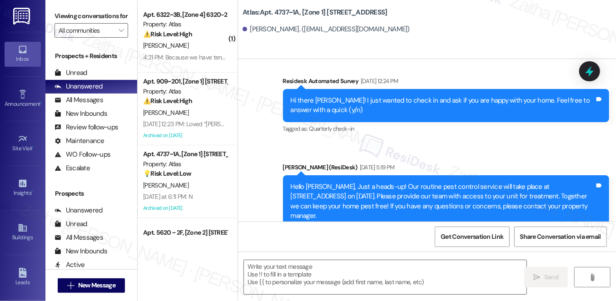
scroll to position [1427, 0]
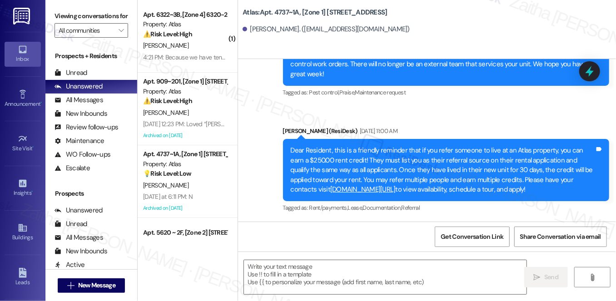
drag, startPoint x: 457, startPoint y: 239, endPoint x: 392, endPoint y: 191, distance: 81.2
click at [457, 239] on span "Get Conversation Link" at bounding box center [471, 237] width 63 height 10
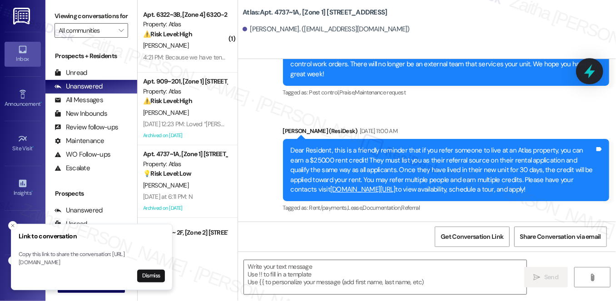
click at [594, 74] on icon at bounding box center [588, 71] width 15 height 15
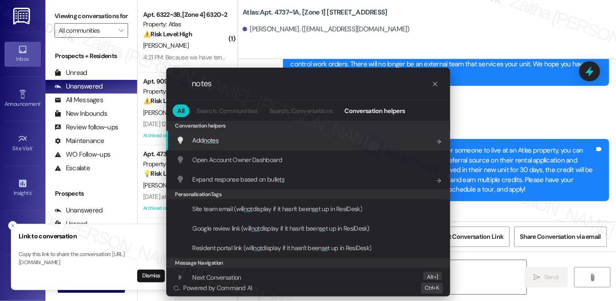
type input "notes"
click at [212, 142] on span "notes" at bounding box center [210, 140] width 15 height 8
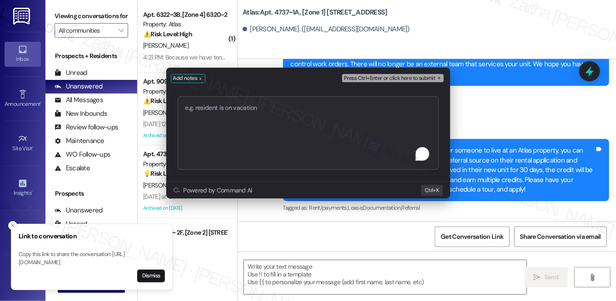
click at [279, 133] on textarea "To enrich screen reader interactions, please activate Accessibility in Grammarl…" at bounding box center [307, 133] width 261 height 74
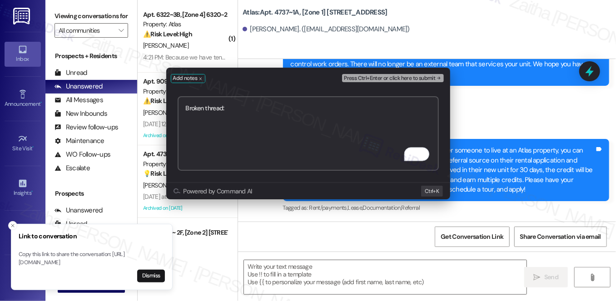
paste textarea "https://www.theresidesk.com/text/insights-conversations/1137411/share-conversat…"
type textarea "Broken thread: https://www.theresidesk.com/text/insights-conversations/1137411/…"
click at [369, 79] on span "Press Ctrl+Enter or click here to submit" at bounding box center [389, 78] width 91 height 6
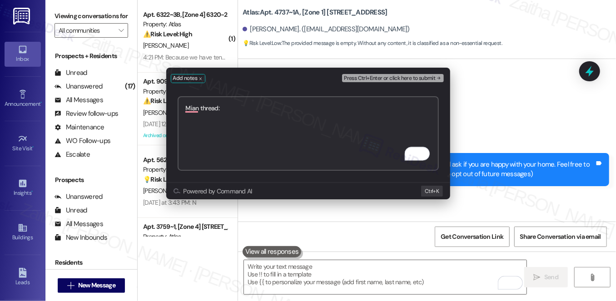
scroll to position [4216, 0]
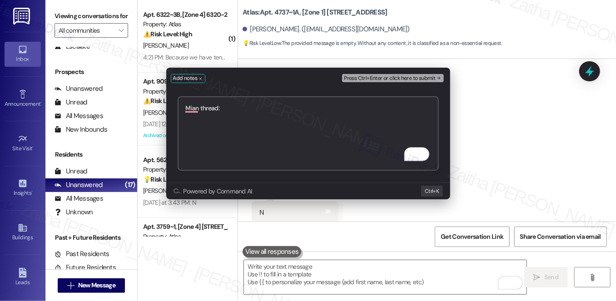
paste textarea "[URL][DOMAIN_NAME]"
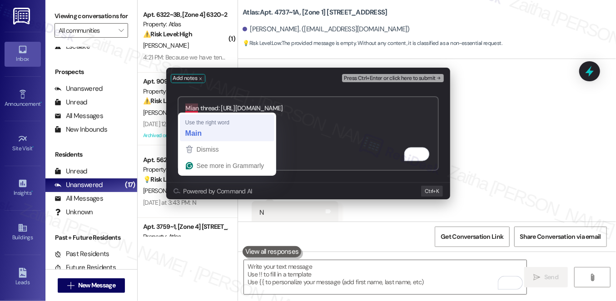
click at [201, 137] on textarea "Mian thread: [URL][DOMAIN_NAME]" at bounding box center [307, 133] width 261 height 74
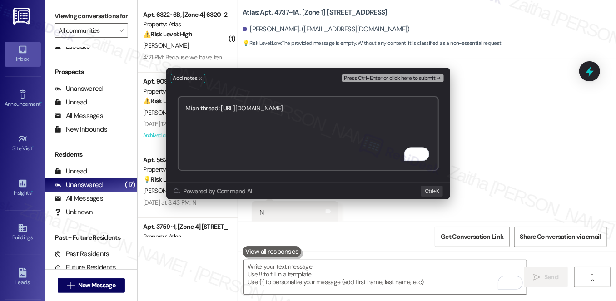
type textarea "Mian thread: [URL][DOMAIN_NAME]"
click at [405, 81] on button "Press Ctrl+Enter or click here to submit" at bounding box center [392, 78] width 101 height 8
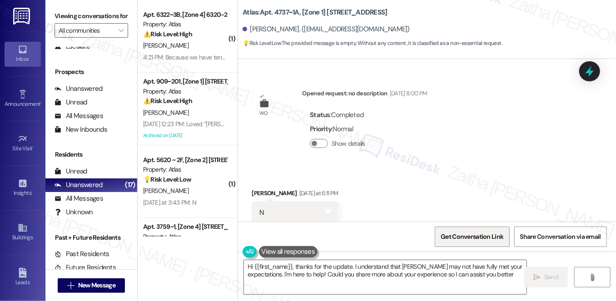
type textarea "Hi {{first_name}}, thanks for the update. I understand that [PERSON_NAME] may n…"
click at [467, 241] on span "Get Conversation Link" at bounding box center [471, 237] width 63 height 10
